Goal: Task Accomplishment & Management: Use online tool/utility

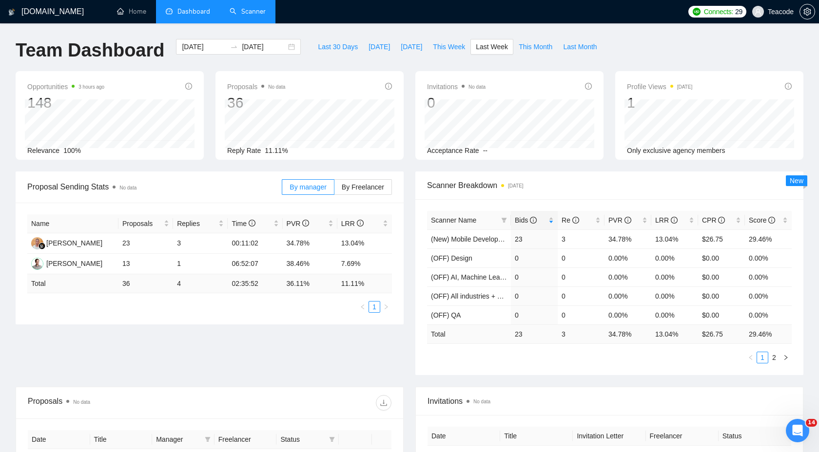
click at [252, 12] on link "Scanner" at bounding box center [247, 11] width 36 height 8
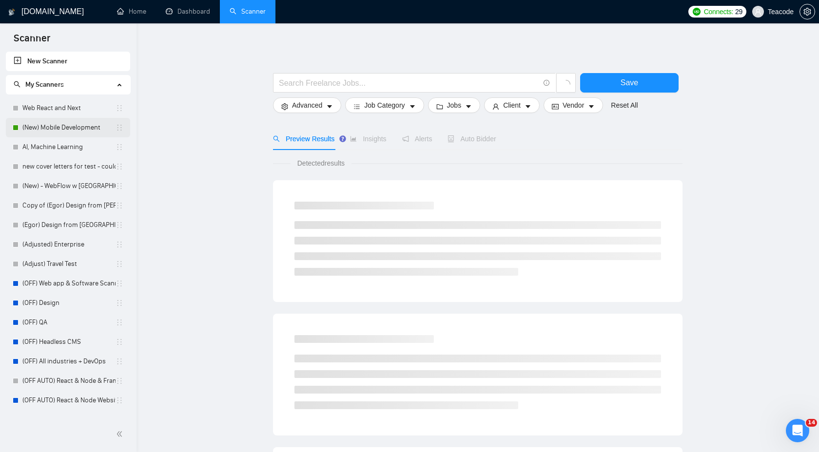
click at [63, 126] on link "(New) Mobile Development" at bounding box center [68, 127] width 93 height 19
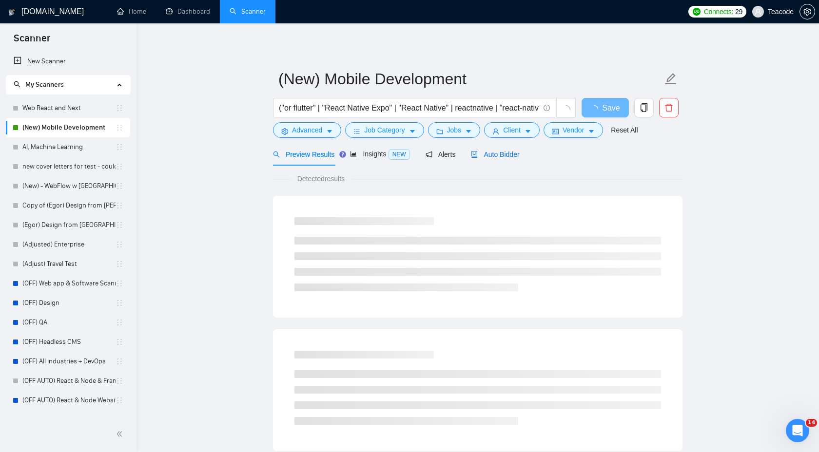
click at [504, 151] on span "Auto Bidder" at bounding box center [495, 155] width 48 height 8
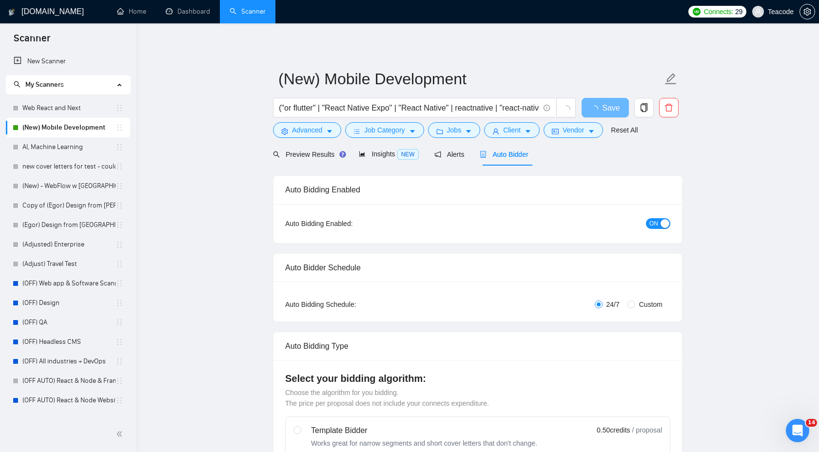
checkbox input "true"
click at [508, 154] on span "Auto Bidder" at bounding box center [503, 155] width 48 height 8
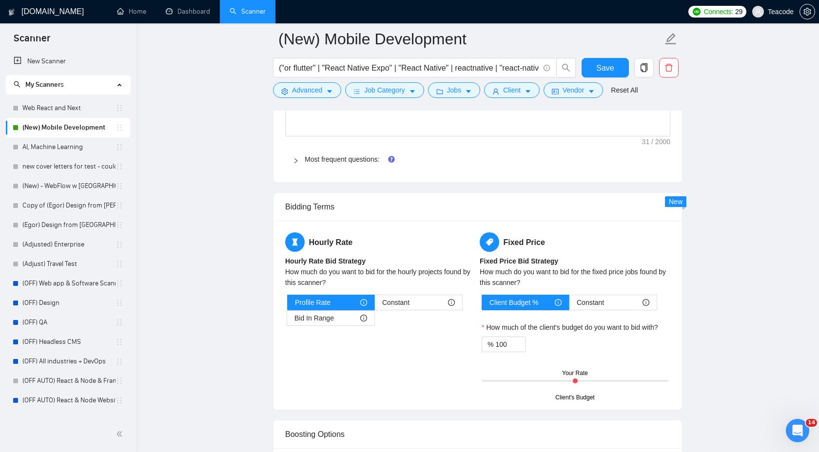
scroll to position [1480, 0]
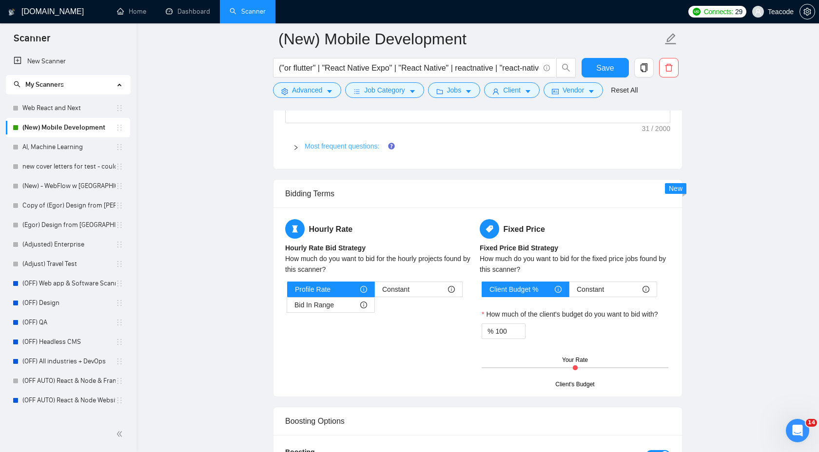
click at [357, 149] on link "Most frequent questions:" at bounding box center [342, 146] width 75 height 8
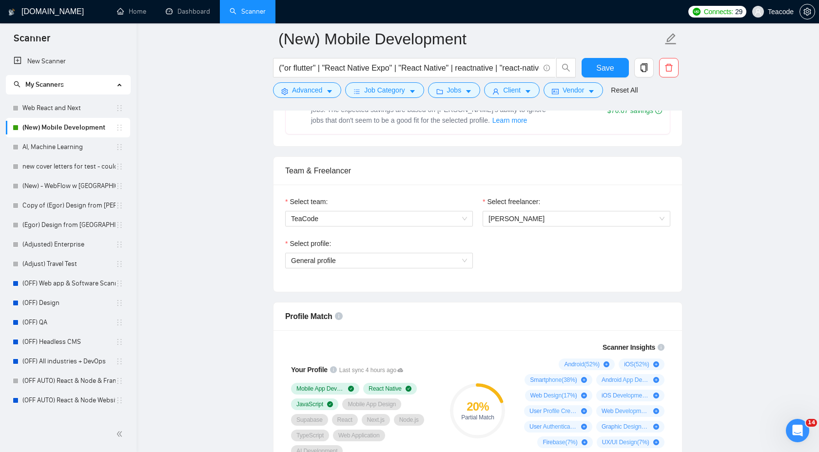
scroll to position [347, 0]
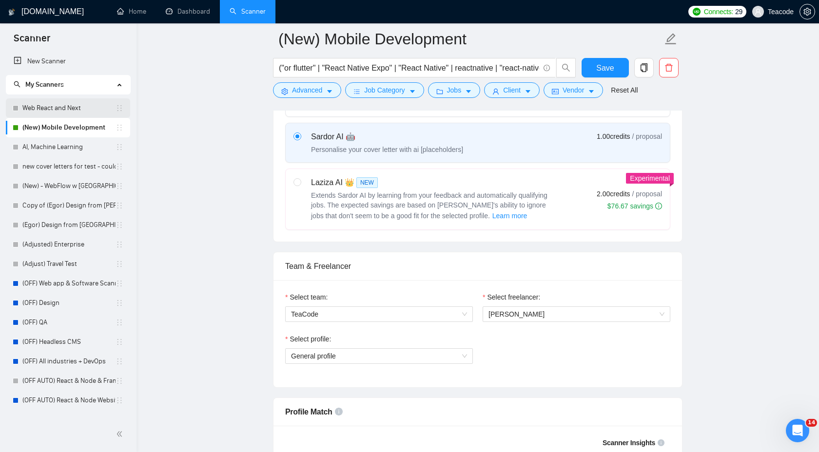
click at [81, 109] on link "Web React and Next" at bounding box center [68, 107] width 93 height 19
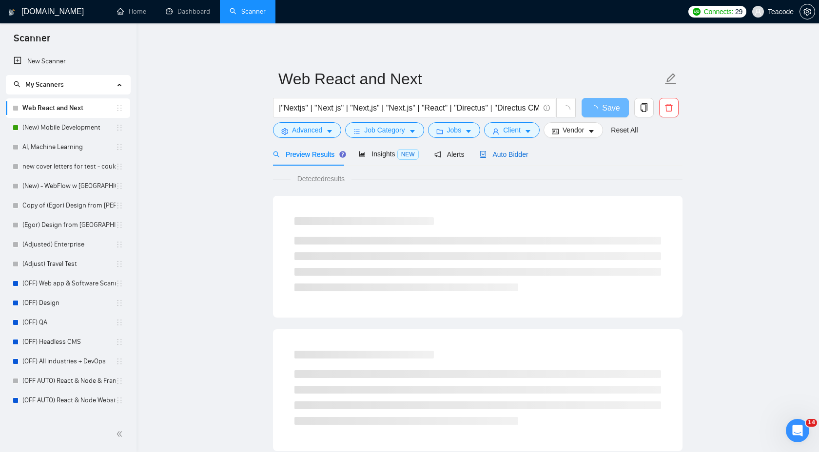
click at [509, 157] on span "Auto Bidder" at bounding box center [503, 155] width 48 height 8
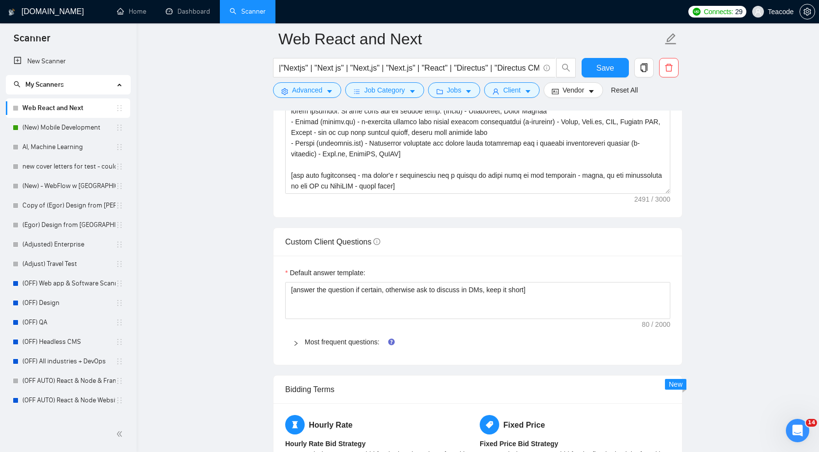
scroll to position [1255, 0]
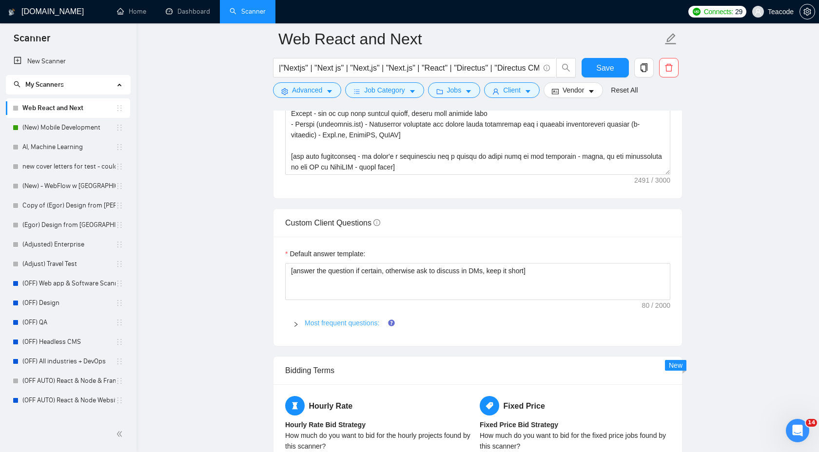
click at [348, 322] on link "Most frequent questions:" at bounding box center [342, 323] width 75 height 8
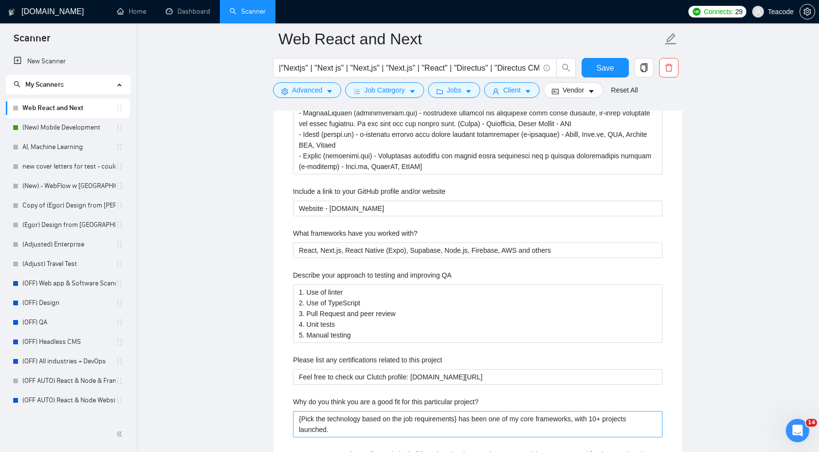
scroll to position [1631, 0]
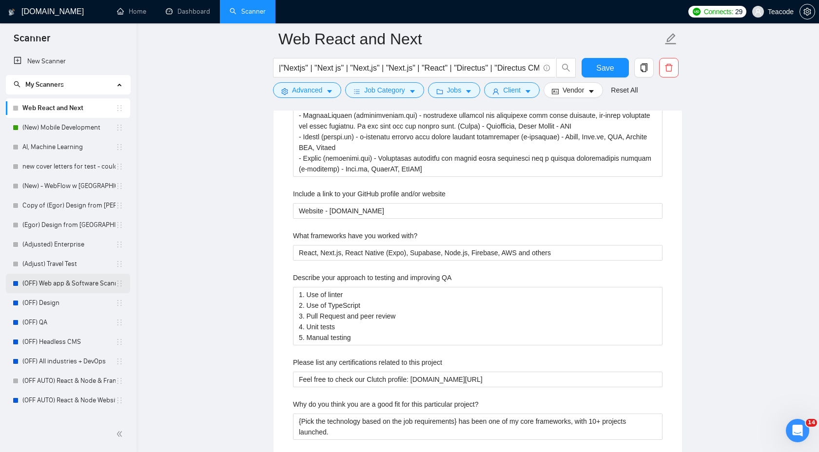
click at [75, 285] on link "(OFF) Web app & Software Scanner" at bounding box center [68, 283] width 93 height 19
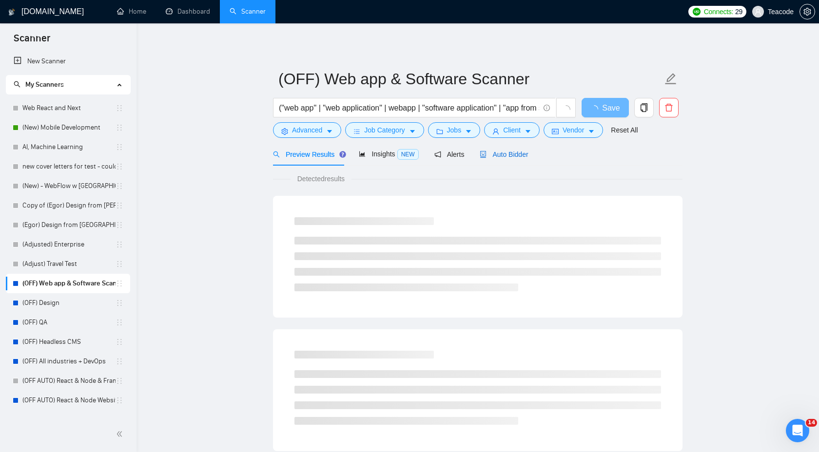
click at [505, 154] on span "Auto Bidder" at bounding box center [503, 155] width 48 height 8
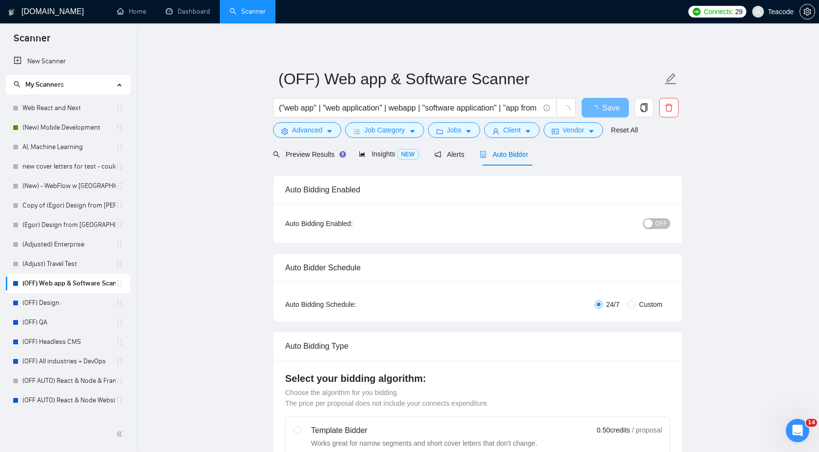
checkbox input "true"
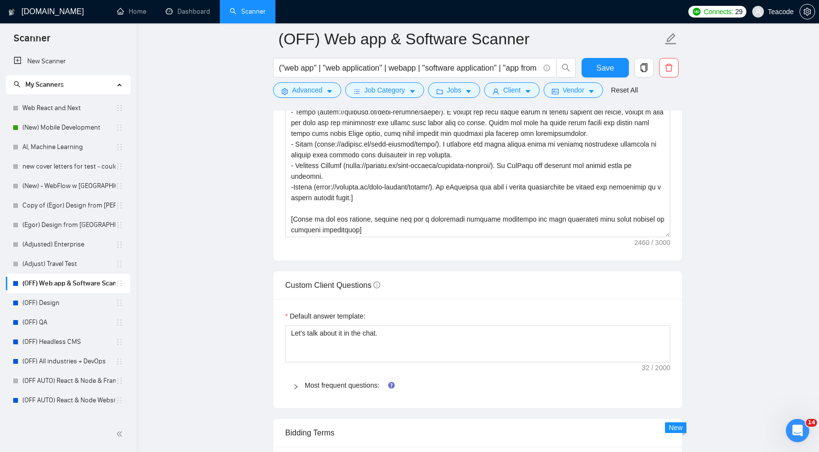
scroll to position [1254, 0]
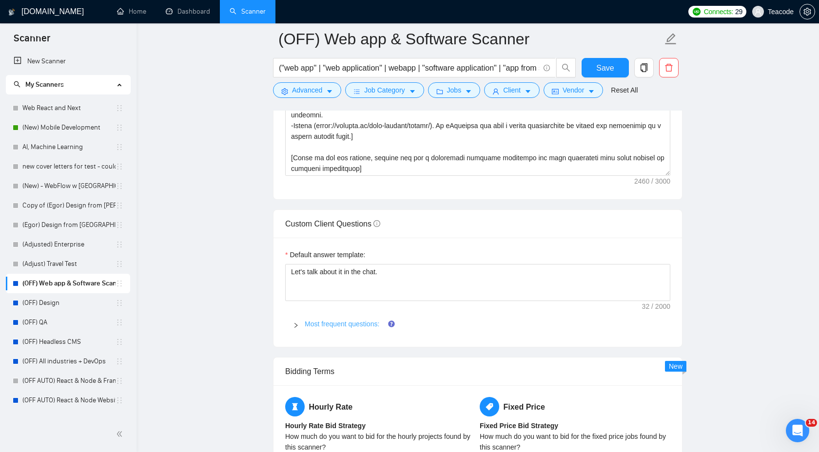
click at [354, 320] on link "Most frequent questions:" at bounding box center [342, 324] width 75 height 8
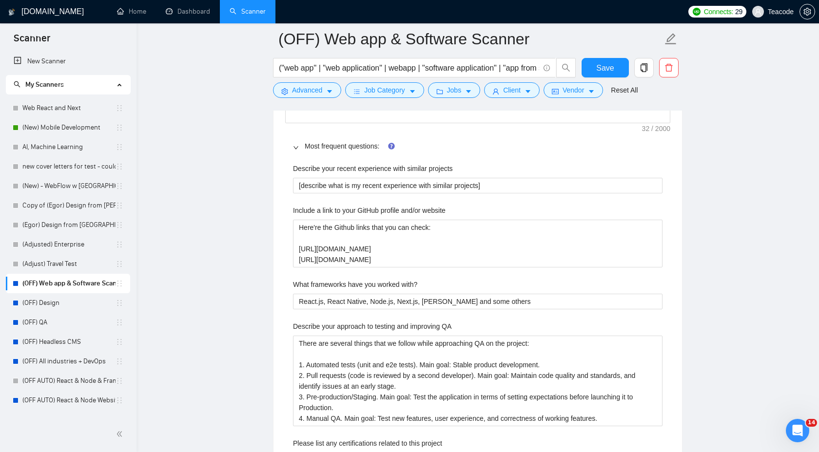
scroll to position [1434, 0]
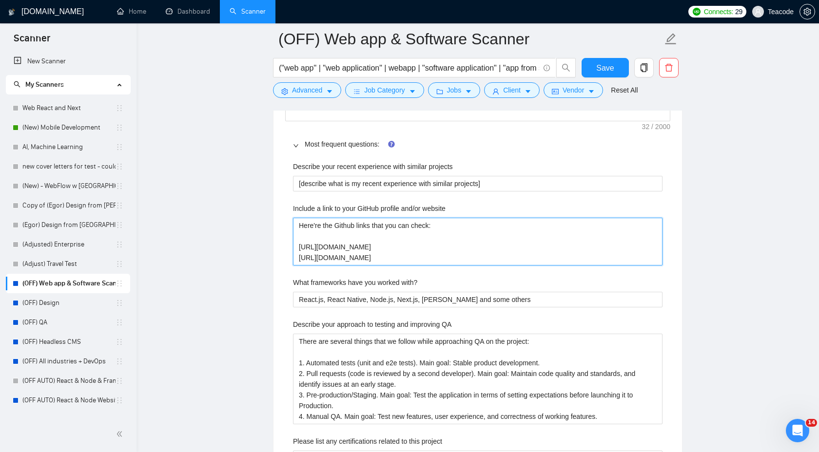
click at [393, 259] on website "Here're the Github links that you can check: [URL][DOMAIN_NAME] [URL][DOMAIN_NA…" at bounding box center [477, 242] width 369 height 48
